Goal: Task Accomplishment & Management: Use online tool/utility

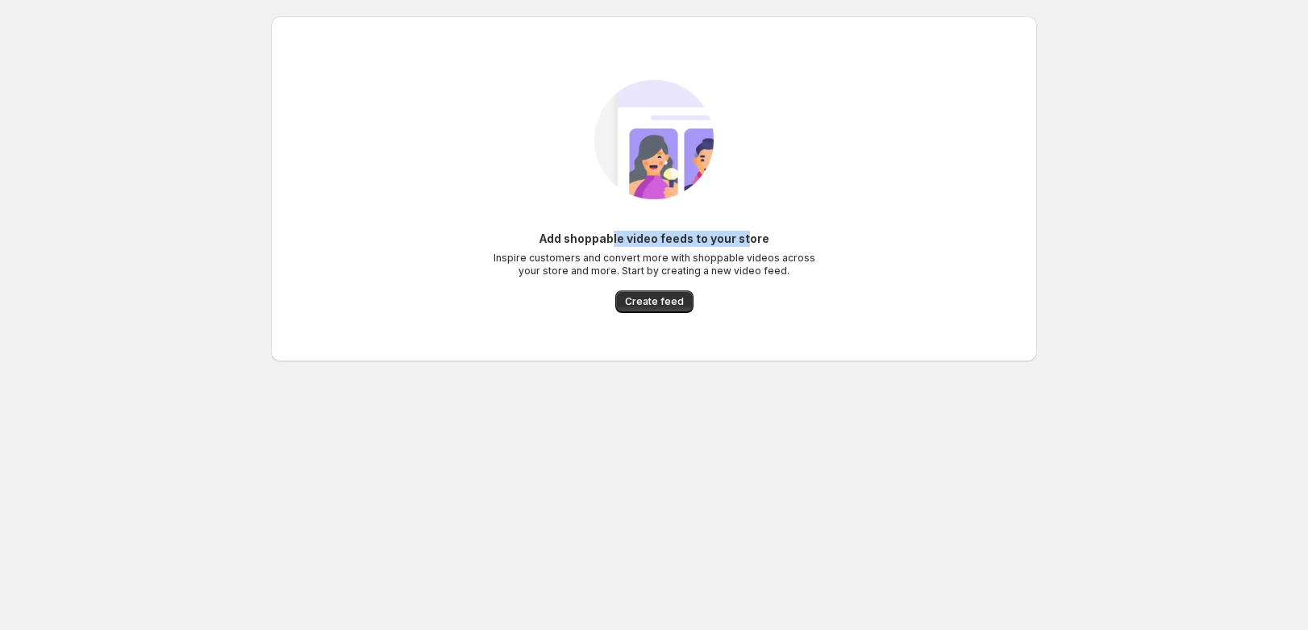
drag, startPoint x: 0, startPoint y: 0, endPoint x: 748, endPoint y: 238, distance: 785.0
click at [748, 238] on h6 "Add shoppable video feeds to your store" at bounding box center [654, 239] width 230 height 16
click at [663, 298] on span "Create feed" at bounding box center [654, 301] width 59 height 13
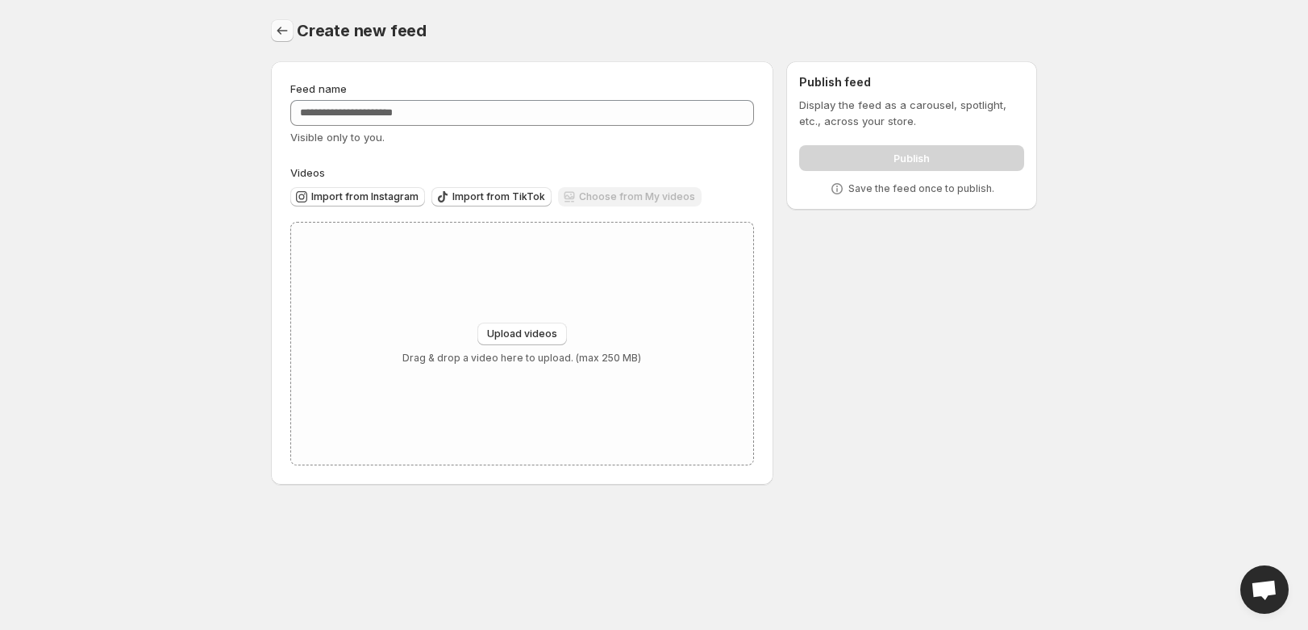
click at [275, 16] on div "Create new feed. This page is ready Create new feed" at bounding box center [654, 30] width 766 height 61
click at [281, 23] on button "Settings" at bounding box center [282, 30] width 23 height 23
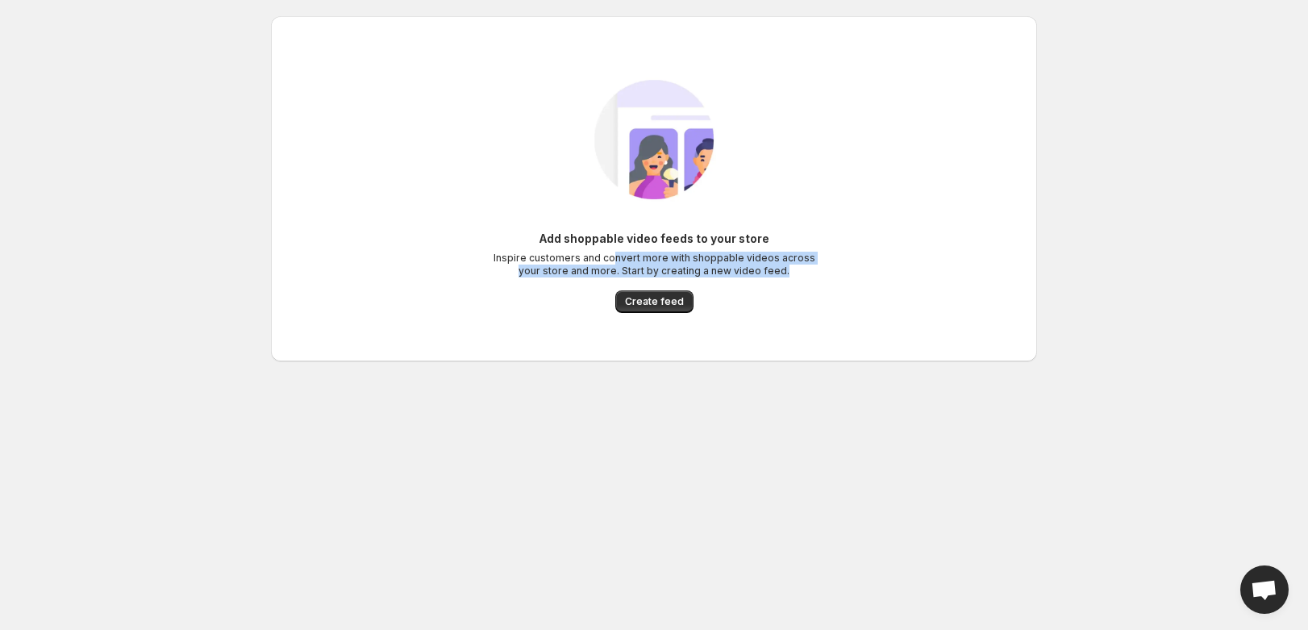
drag, startPoint x: 619, startPoint y: 254, endPoint x: 792, endPoint y: 266, distance: 173.8
click at [792, 266] on p "Inspire customers and convert more with shoppable videos across your store and …" at bounding box center [654, 265] width 322 height 26
drag, startPoint x: 780, startPoint y: 267, endPoint x: 519, endPoint y: 243, distance: 262.2
click at [519, 243] on div "Add shoppable video feeds to your store Inspire customers and convert more with…" at bounding box center [654, 254] width 322 height 47
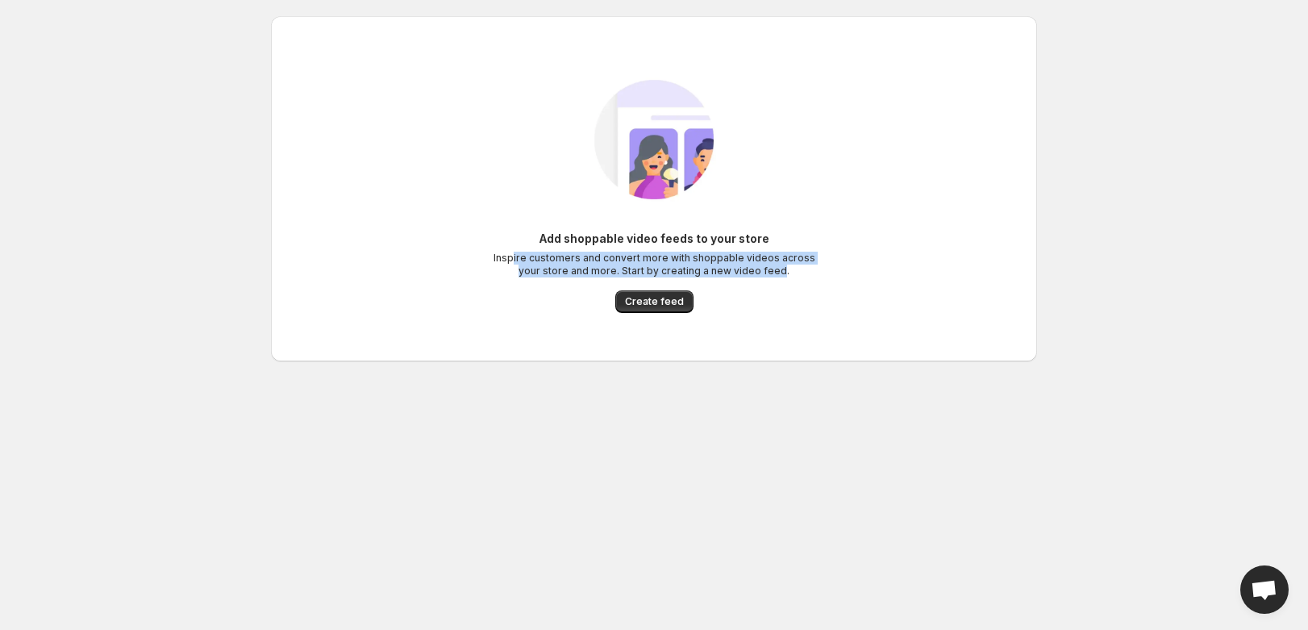
click at [519, 243] on div "Add shoppable video feeds to your store Inspire customers and convert more with…" at bounding box center [654, 254] width 322 height 47
drag, startPoint x: 503, startPoint y: 247, endPoint x: 784, endPoint y: 277, distance: 282.1
click at [784, 277] on div "Add shoppable video feeds to your store Inspire customers and convert more with…" at bounding box center [654, 254] width 322 height 47
click at [786, 277] on p "Inspire customers and convert more with shoppable videos across your store and …" at bounding box center [654, 265] width 322 height 26
drag, startPoint x: 786, startPoint y: 277, endPoint x: 536, endPoint y: 233, distance: 253.7
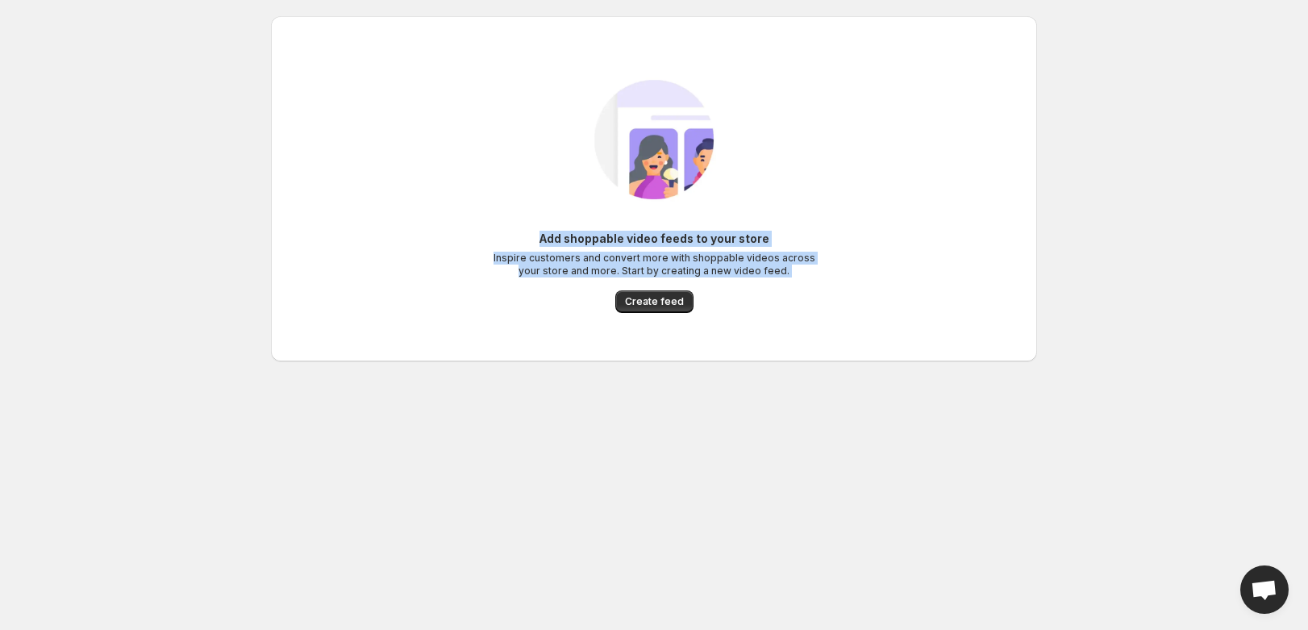
click at [536, 233] on div "Add shoppable video feeds to your store Inspire customers and convert more with…" at bounding box center [654, 254] width 322 height 47
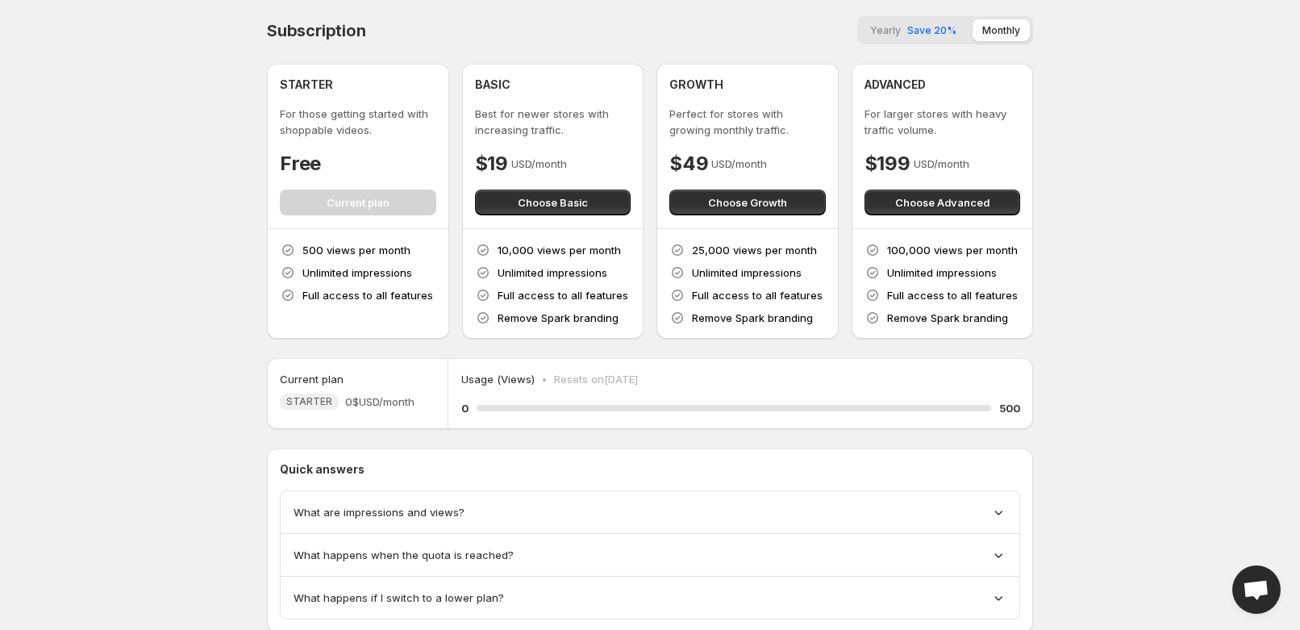
click at [1204, 235] on body "Home Feeds Videos Subscription Settings Subscription Yearly Save 20% Monthly ST…" at bounding box center [650, 315] width 1300 height 630
